Goal: Book appointment/travel/reservation

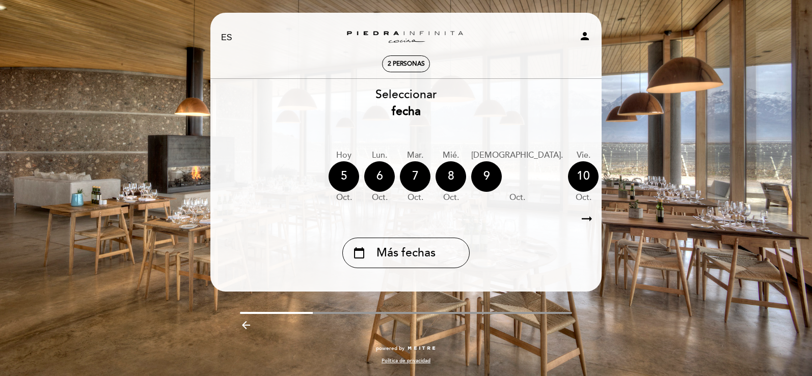
select select "es"
click at [588, 217] on icon "arrow_right_alt" at bounding box center [586, 219] width 15 height 22
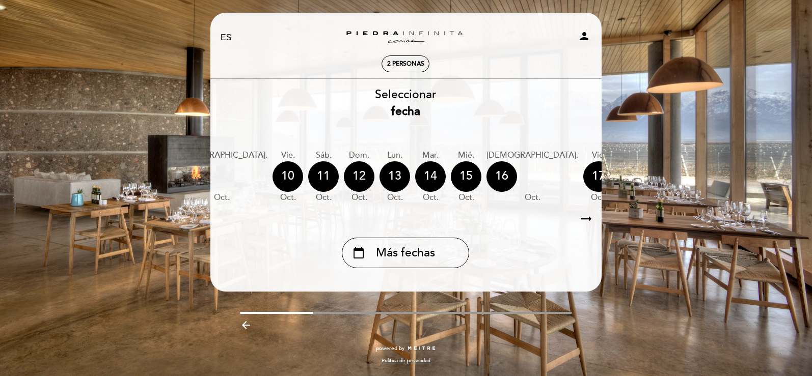
scroll to position [0, 297]
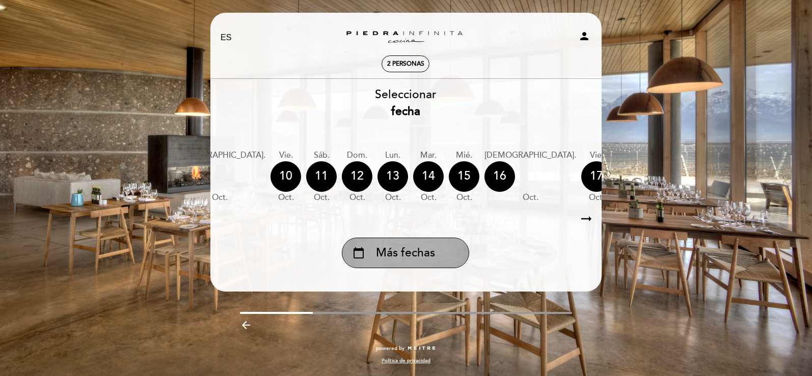
click at [413, 268] on div "calendar_today Más fechas" at bounding box center [405, 253] width 127 height 31
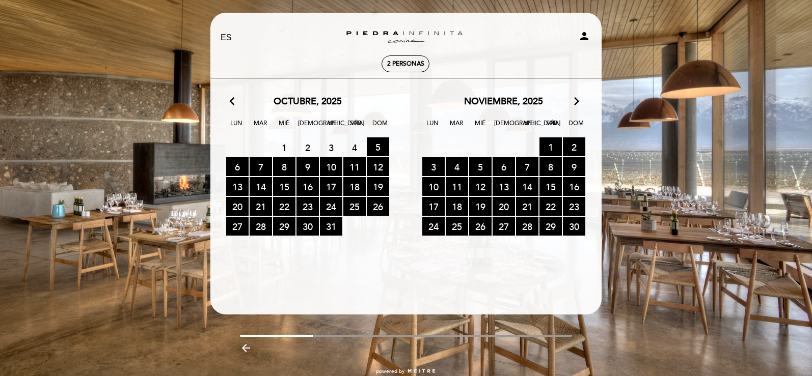
click at [574, 96] on icon "arrow_forward_ios" at bounding box center [576, 101] width 9 height 13
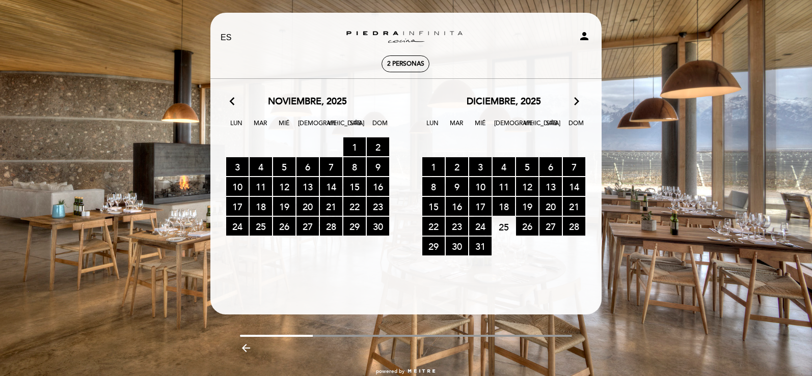
click at [573, 96] on icon "arrow_forward_ios" at bounding box center [576, 101] width 9 height 13
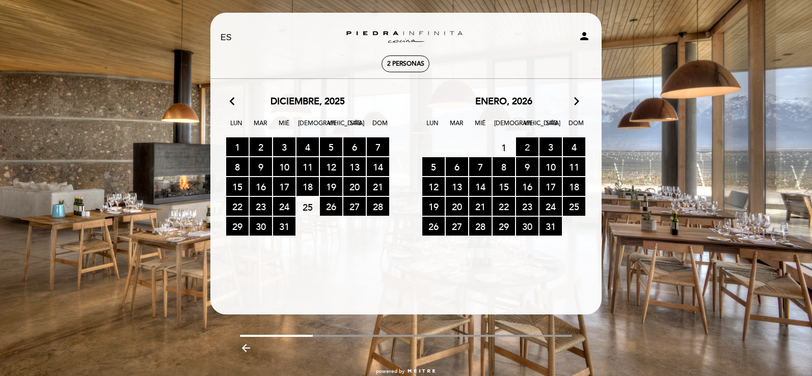
click at [525, 143] on span "2 RESERVAS DISPONIBLES" at bounding box center [527, 146] width 22 height 19
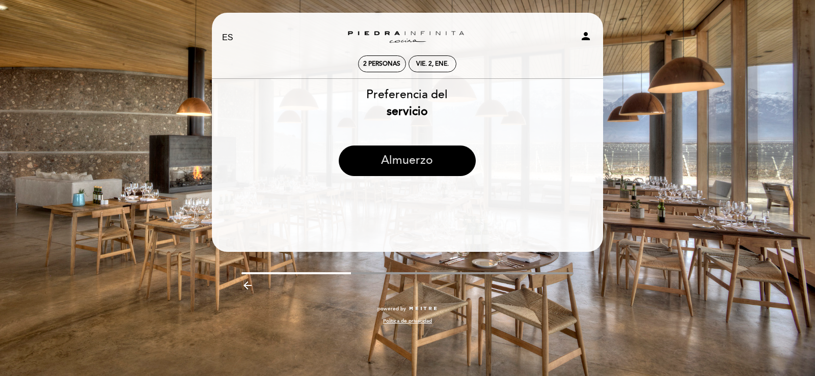
click at [422, 165] on button "Almuerzo" at bounding box center [407, 161] width 137 height 31
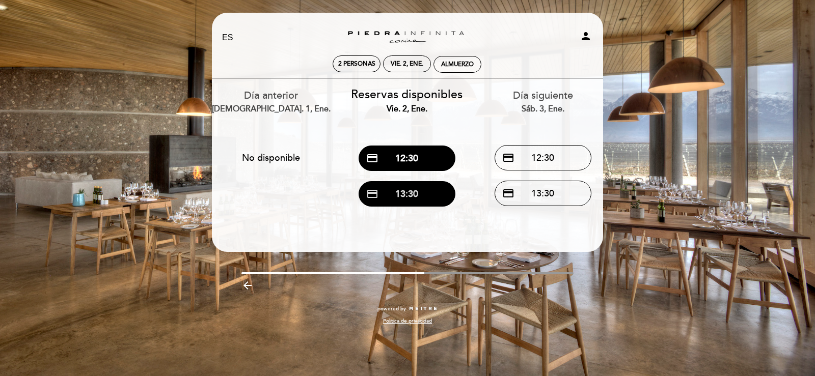
click at [410, 191] on button "credit_card 13:30" at bounding box center [406, 193] width 97 height 25
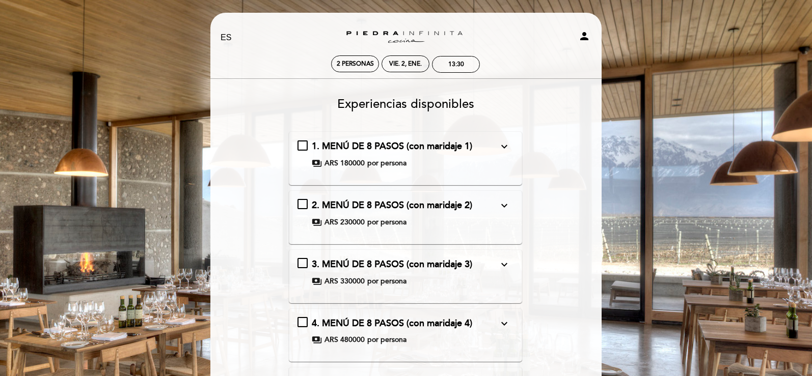
click at [308, 205] on div "2. MENÚ DE 8 PASOS (con maridaje 2) expand_more Gazpacho de Manzana Escabeche […" at bounding box center [405, 213] width 216 height 29
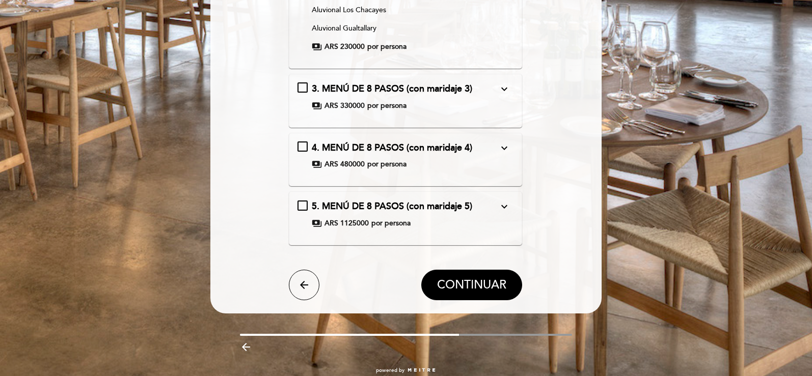
scroll to position [509, 0]
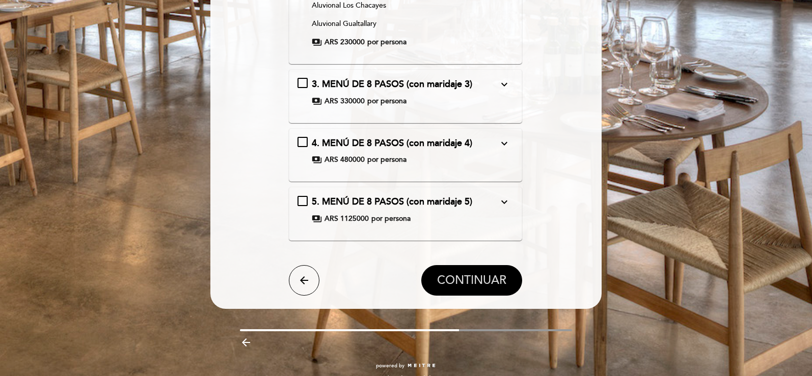
click at [462, 271] on button "CONTINUAR" at bounding box center [471, 280] width 101 height 31
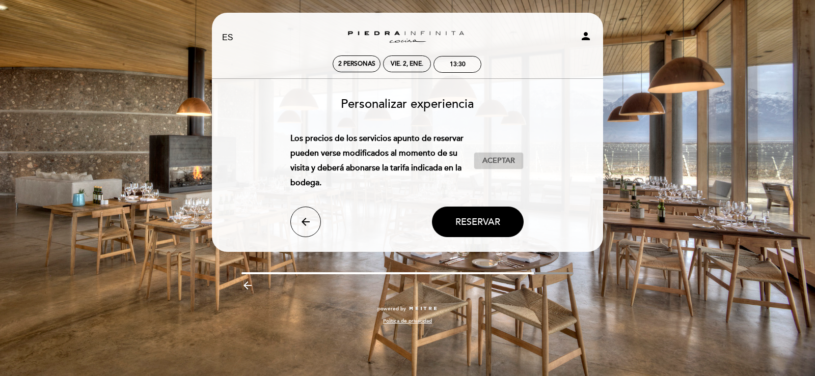
click at [521, 152] on button "Aceptar Aceptado" at bounding box center [499, 160] width 50 height 17
click at [476, 224] on span "Reservar" at bounding box center [477, 221] width 45 height 11
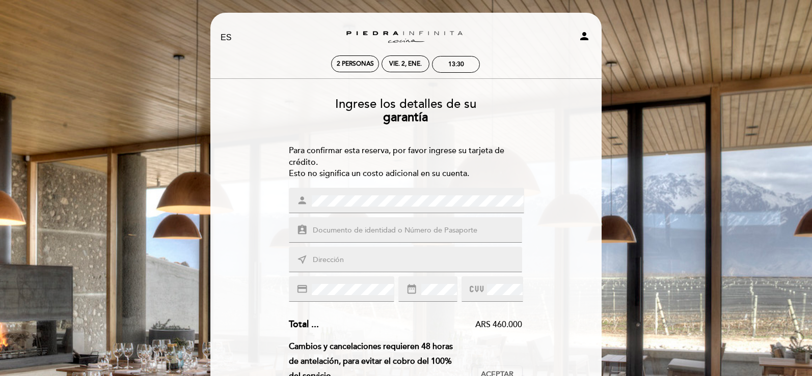
click at [358, 229] on input "text" at bounding box center [418, 231] width 212 height 12
click at [338, 263] on input "text" at bounding box center [418, 261] width 212 height 12
click at [323, 261] on input "text" at bounding box center [418, 261] width 212 height 12
click at [331, 229] on input "text" at bounding box center [418, 231] width 212 height 12
type input "000000000"
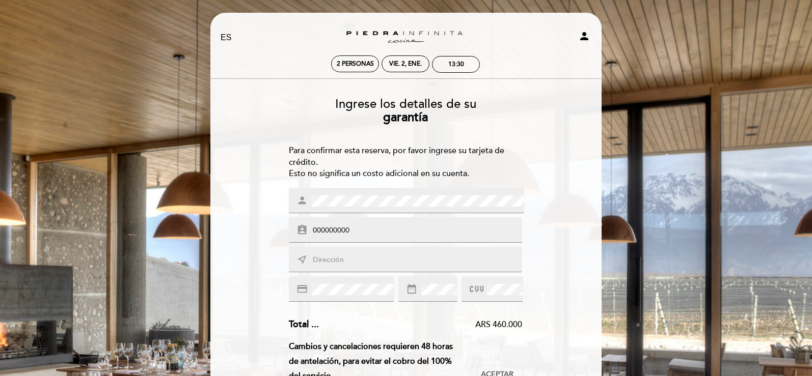
click at [341, 266] on input "text" at bounding box center [418, 261] width 212 height 12
type input "[GEOGRAPHIC_DATA]"
click at [268, 257] on div "Ingrese los detalles de su garantía Para confirmar esta reserva, por favor ingr…" at bounding box center [405, 362] width 377 height 544
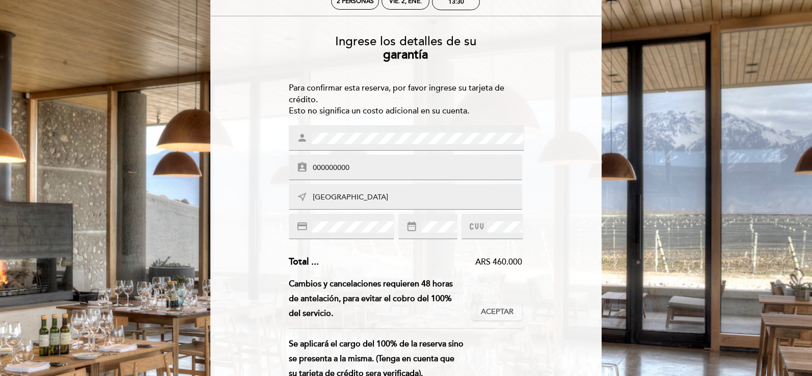
scroll to position [102, 0]
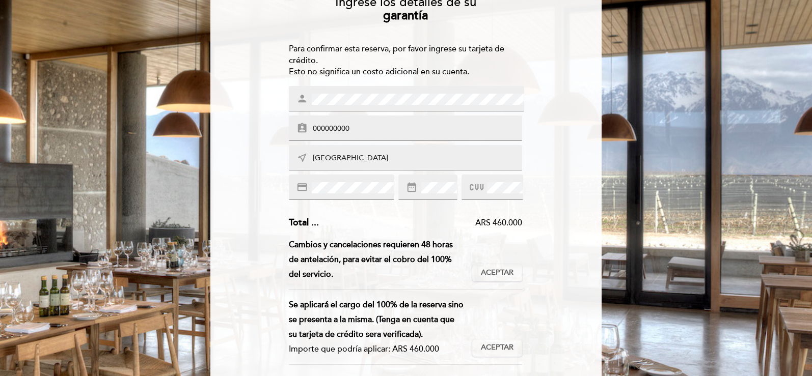
drag, startPoint x: 481, startPoint y: 272, endPoint x: 507, endPoint y: 315, distance: 49.8
click at [494, 288] on div "Cambios y cancelaciones requieren 48 horas de antelación, para evitar el cobro …" at bounding box center [406, 264] width 234 height 52
drag, startPoint x: 503, startPoint y: 274, endPoint x: 508, endPoint y: 313, distance: 38.5
click at [501, 280] on button "Aceptar Aceptado" at bounding box center [497, 272] width 50 height 17
drag, startPoint x: 502, startPoint y: 351, endPoint x: 501, endPoint y: 345, distance: 6.3
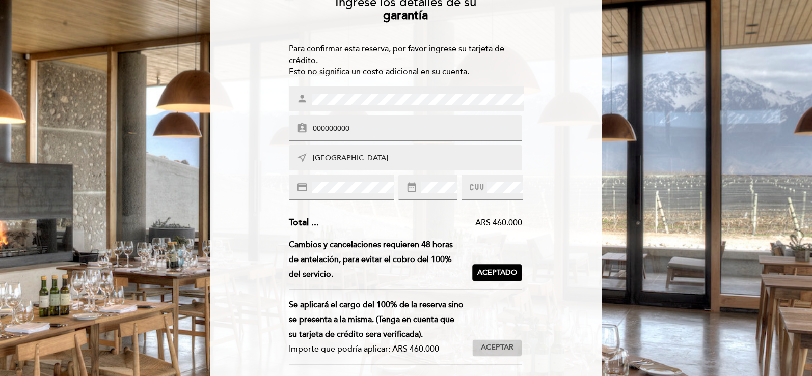
click at [501, 349] on span "Aceptar" at bounding box center [497, 348] width 33 height 11
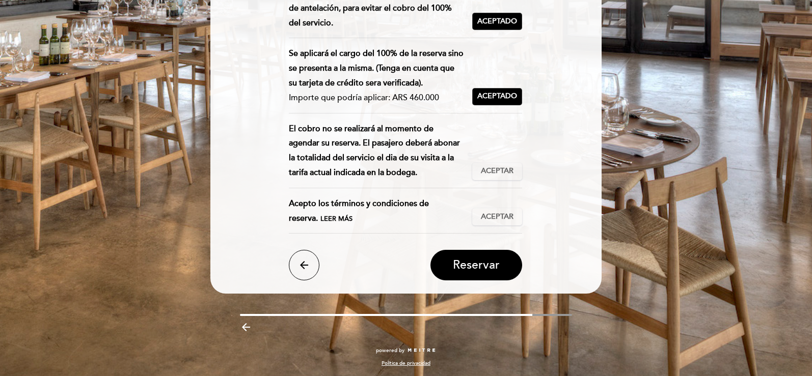
scroll to position [354, 0]
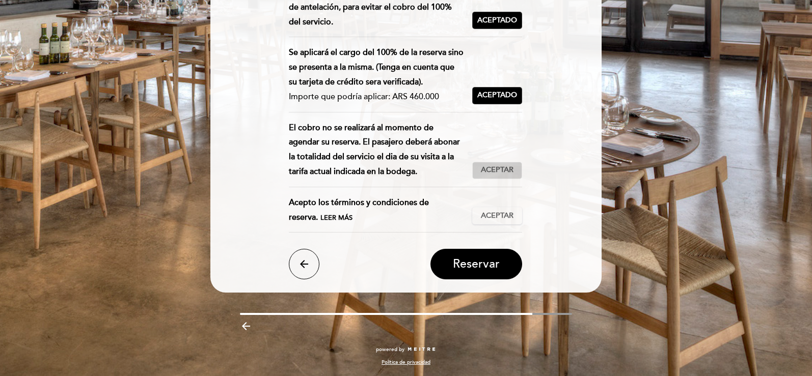
click at [489, 175] on span "Aceptar" at bounding box center [497, 170] width 33 height 11
click at [506, 217] on span "Aceptar" at bounding box center [497, 216] width 33 height 11
click at [496, 253] on button "Reservar" at bounding box center [476, 264] width 92 height 31
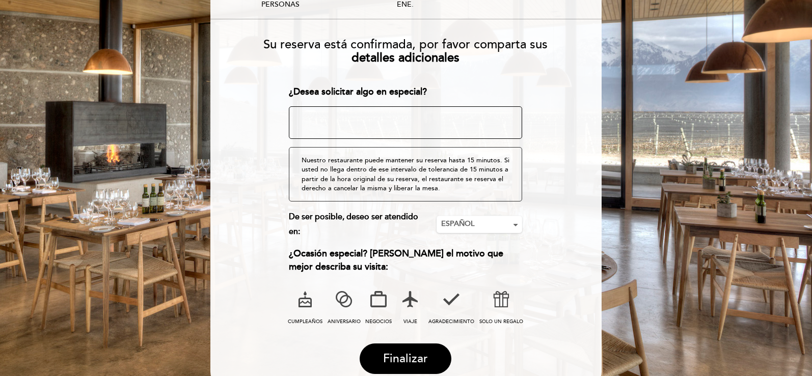
scroll to position [149, 0]
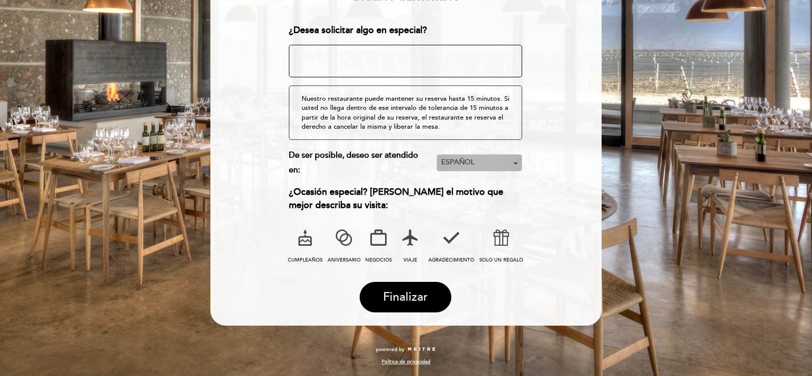
click at [503, 160] on span "ESPAÑOL" at bounding box center [479, 162] width 76 height 10
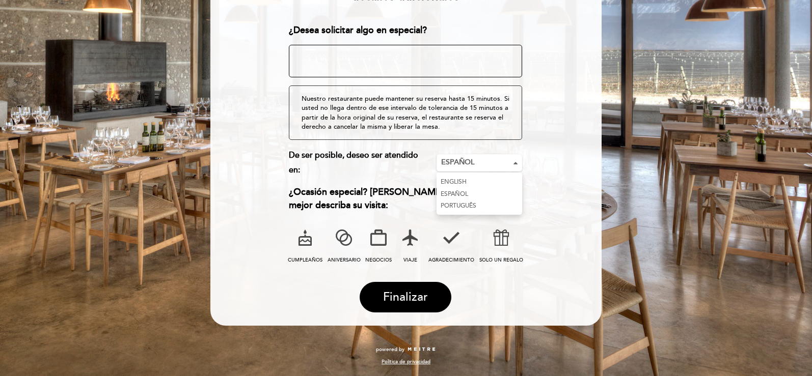
click at [460, 179] on link "ENGLISH" at bounding box center [479, 182] width 86 height 12
